Goal: Information Seeking & Learning: Learn about a topic

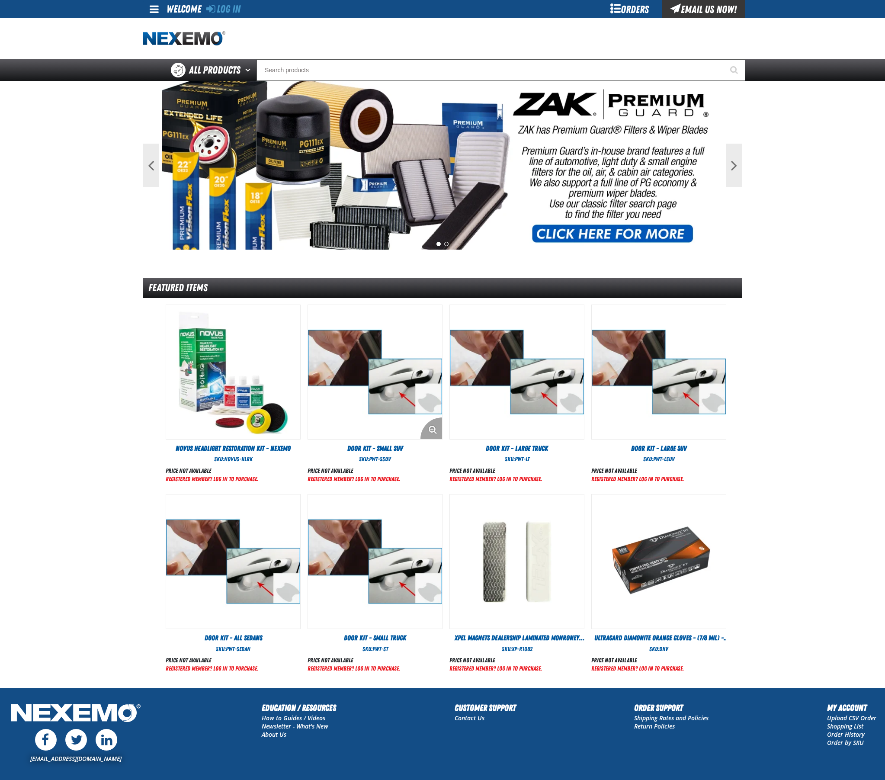
click at [384, 386] on img "View Details of the Door Kit - Small SUV" at bounding box center [375, 372] width 134 height 134
click at [378, 398] on img "View Details of the Door Kit - Small SUV" at bounding box center [375, 372] width 134 height 134
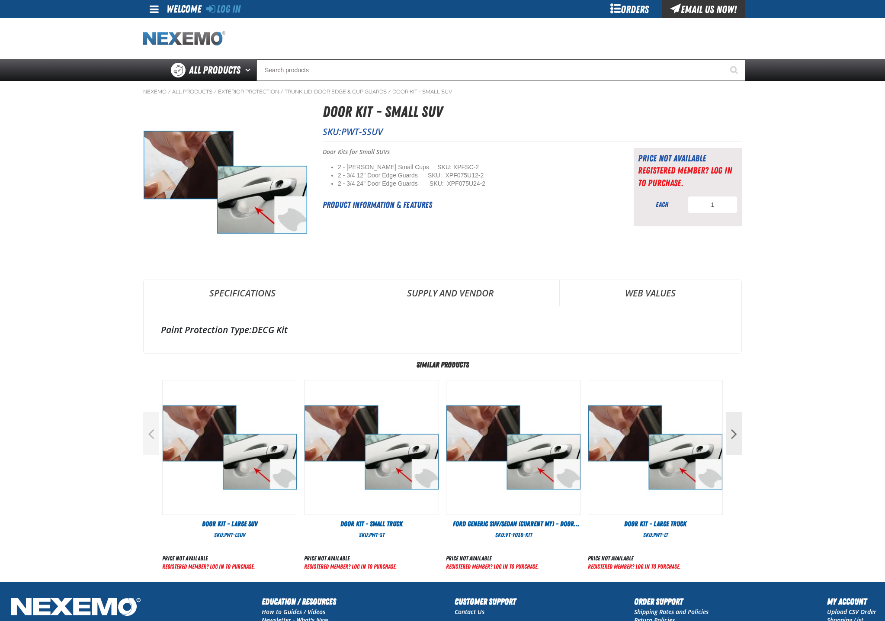
click at [197, 40] on img "Home" at bounding box center [184, 38] width 82 height 15
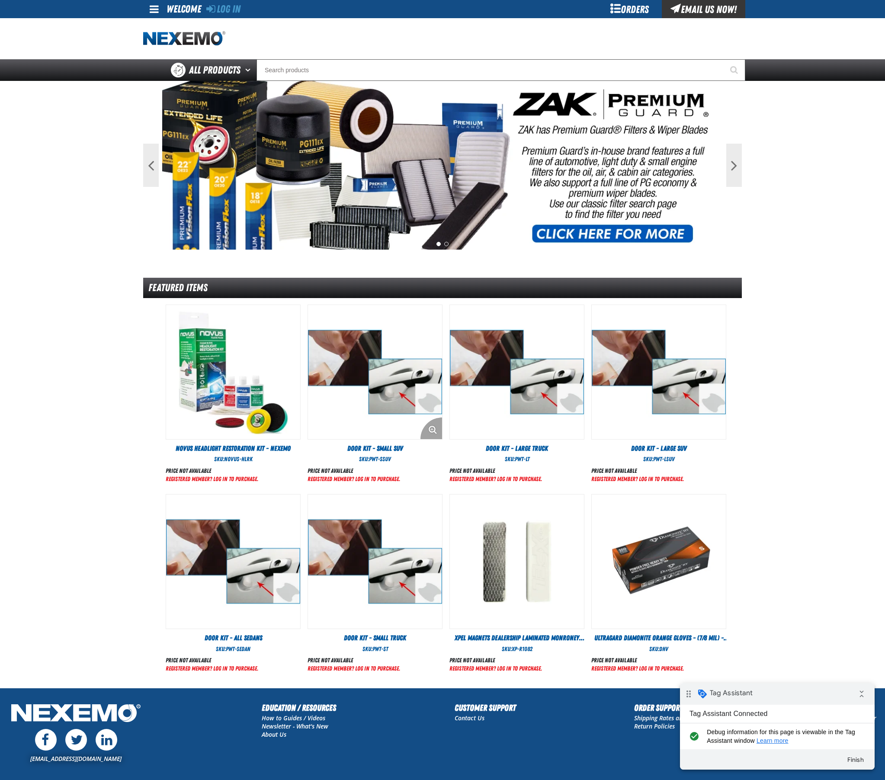
click at [392, 396] on img "View Details of the Door Kit - Small SUV" at bounding box center [375, 372] width 134 height 134
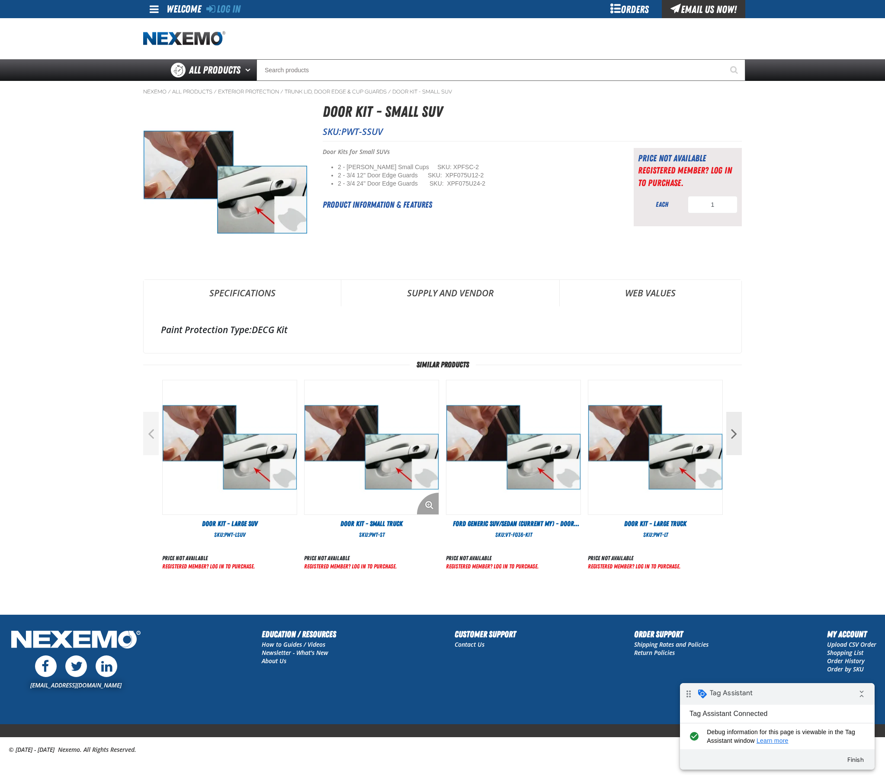
click at [392, 459] on img "View Details of the Door Kit - Small Truck" at bounding box center [372, 447] width 134 height 134
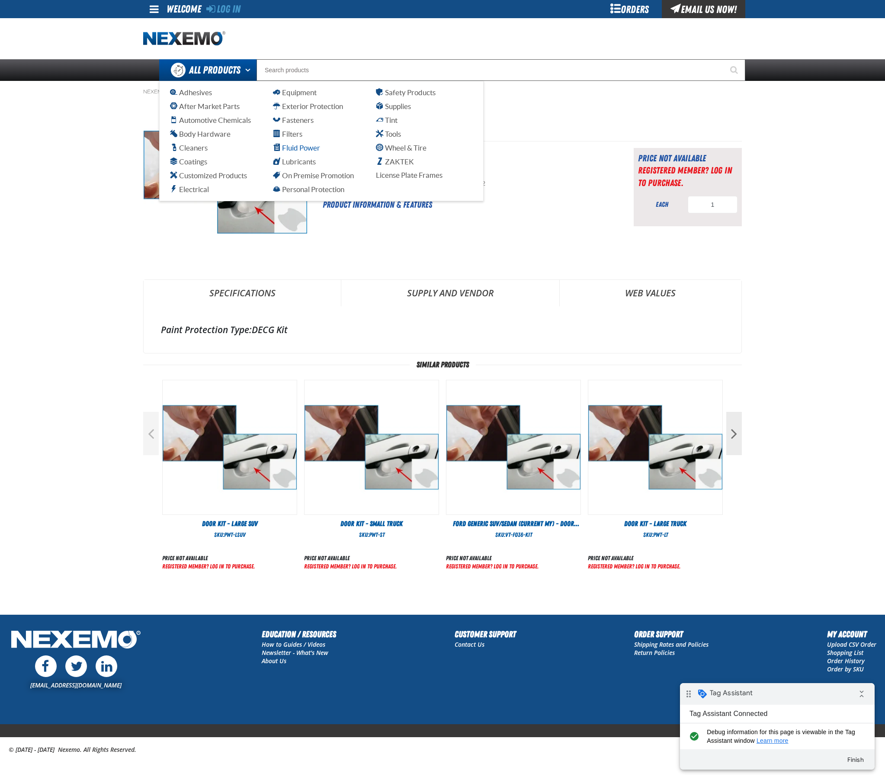
click at [295, 147] on span "Fluid Power" at bounding box center [296, 148] width 47 height 8
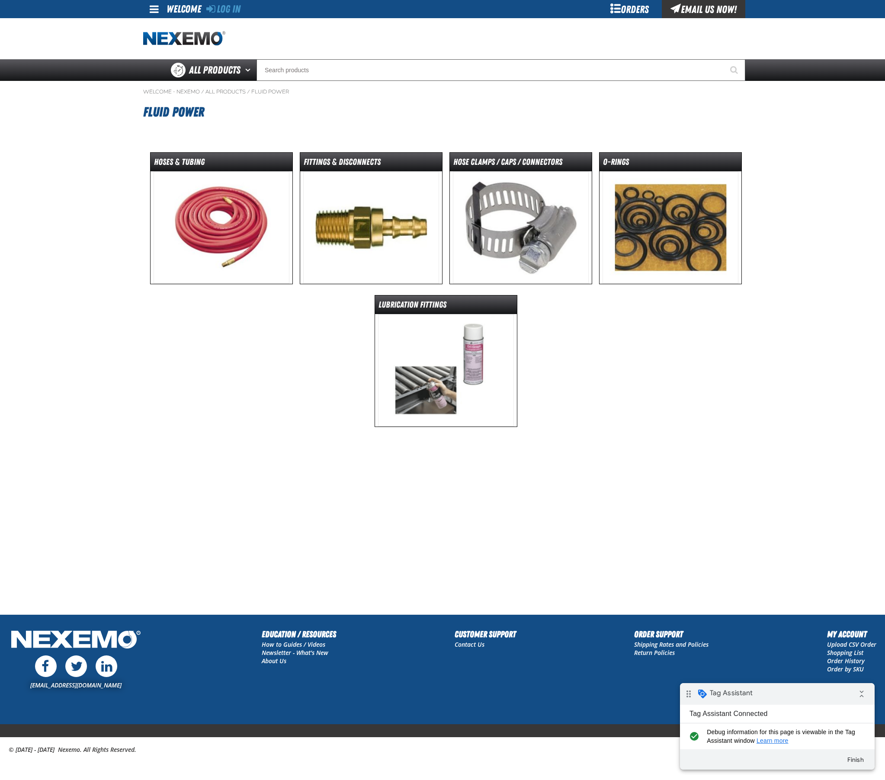
click at [534, 220] on img at bounding box center [521, 227] width 136 height 113
